Goal: Entertainment & Leisure: Consume media (video, audio)

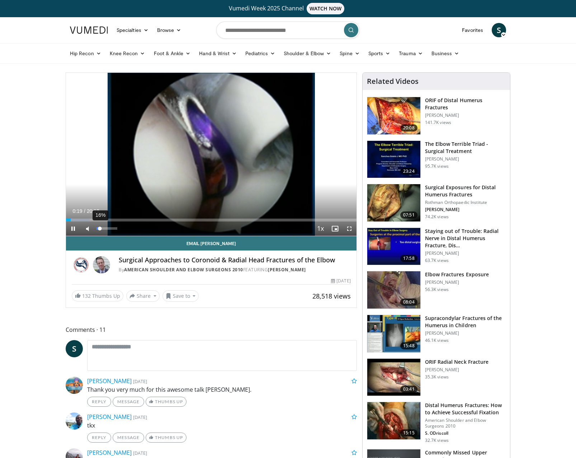
click at [100, 229] on div "Volume Level" at bounding box center [97, 228] width 3 height 3
click at [98, 217] on div "Loaded : 8.20% 02:12 02:14" at bounding box center [211, 218] width 290 height 7
click at [124, 218] on div "Loaded : 17.04% 02:53 04:02" at bounding box center [211, 218] width 290 height 7
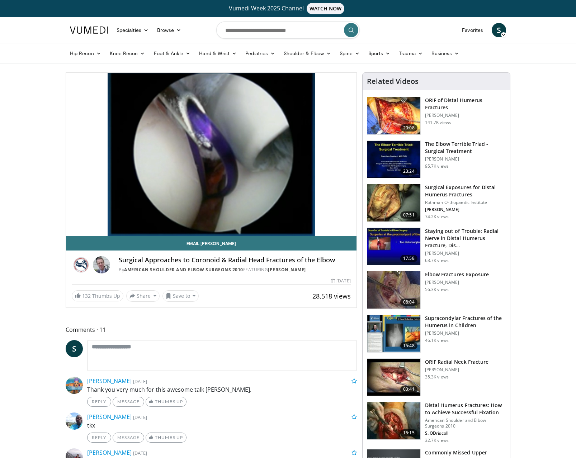
click at [158, 219] on div "10 seconds Tap to unmute" at bounding box center [211, 154] width 290 height 163
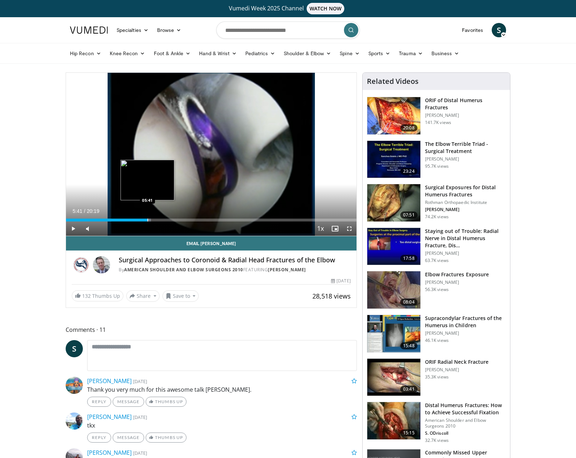
click at [147, 219] on div "Progress Bar" at bounding box center [147, 220] width 1 height 3
click at [71, 226] on span "Video Player" at bounding box center [73, 229] width 14 height 14
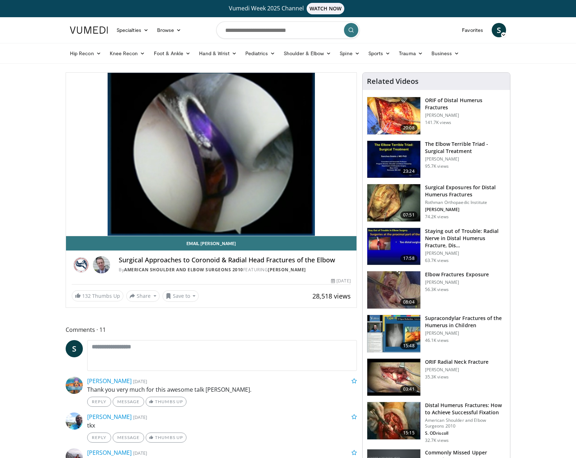
click at [435, 276] on h3 "Elbow Fractures Exposure" at bounding box center [457, 274] width 64 height 7
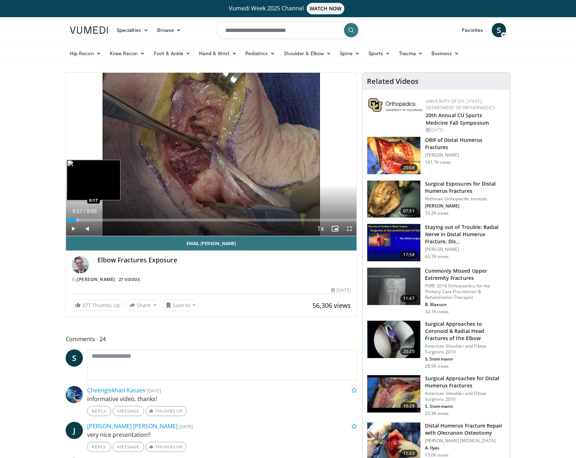
click at [77, 219] on div "Progress Bar" at bounding box center [77, 220] width 1 height 3
click at [72, 230] on span "Video Player" at bounding box center [73, 229] width 14 height 14
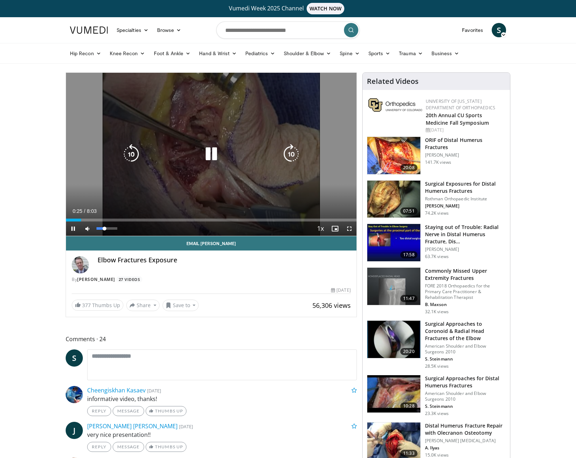
drag, startPoint x: 99, startPoint y: 228, endPoint x: 104, endPoint y: 228, distance: 5.0
click at [104, 228] on div "Volume Level" at bounding box center [100, 228] width 8 height 3
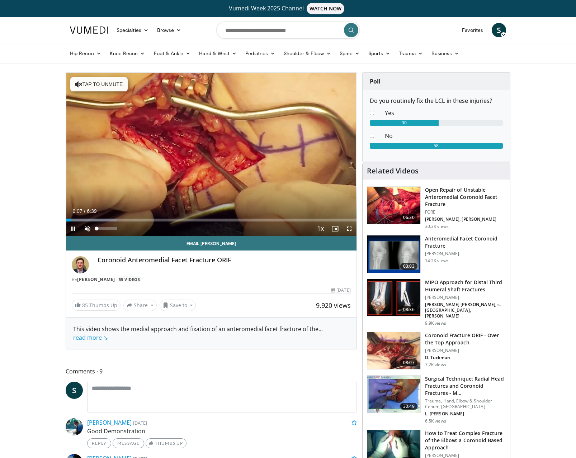
click at [87, 227] on span "Video Player" at bounding box center [87, 229] width 14 height 14
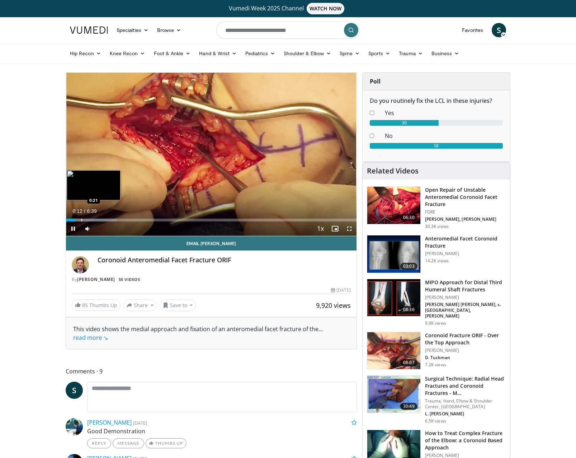
scroll to position [-1, 1]
click at [81, 219] on div "Loaded : 17.53% 0:13 0:21" at bounding box center [211, 218] width 290 height 7
click at [94, 219] on div "Progress Bar" at bounding box center [94, 220] width 1 height 3
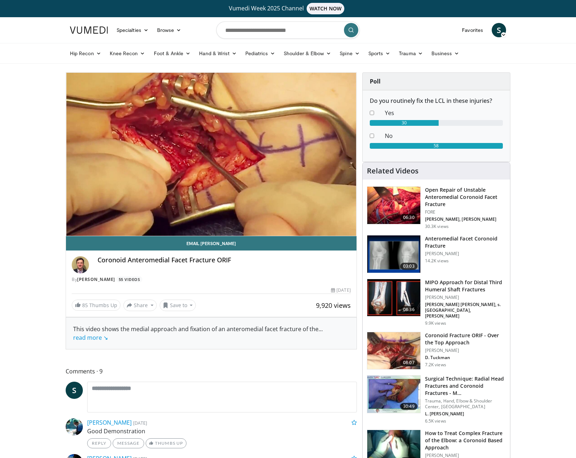
click at [84, 201] on div "10 seconds Tap to unmute" at bounding box center [211, 154] width 290 height 163
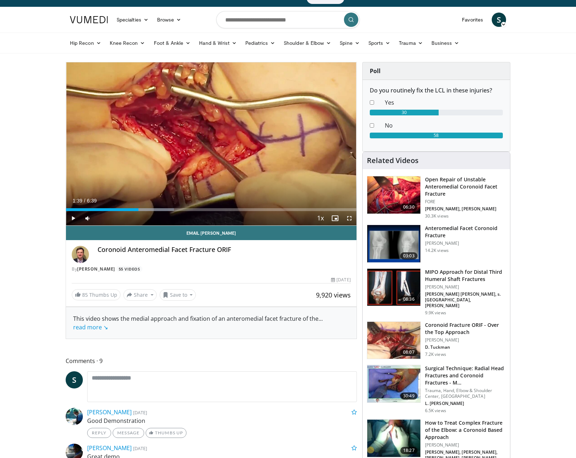
scroll to position [10, 1]
click at [72, 219] on span "Video Player" at bounding box center [73, 218] width 14 height 14
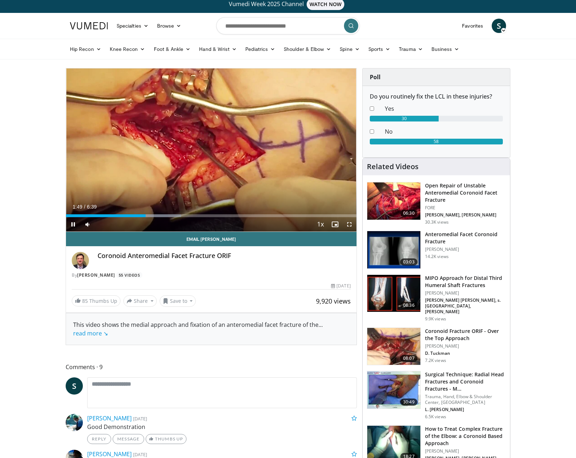
scroll to position [5, 0]
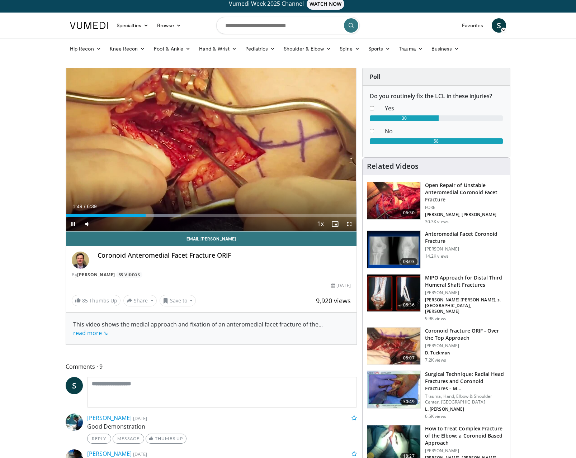
click at [75, 224] on span "Video Player" at bounding box center [73, 224] width 14 height 14
